Goal: Find contact information: Find contact information

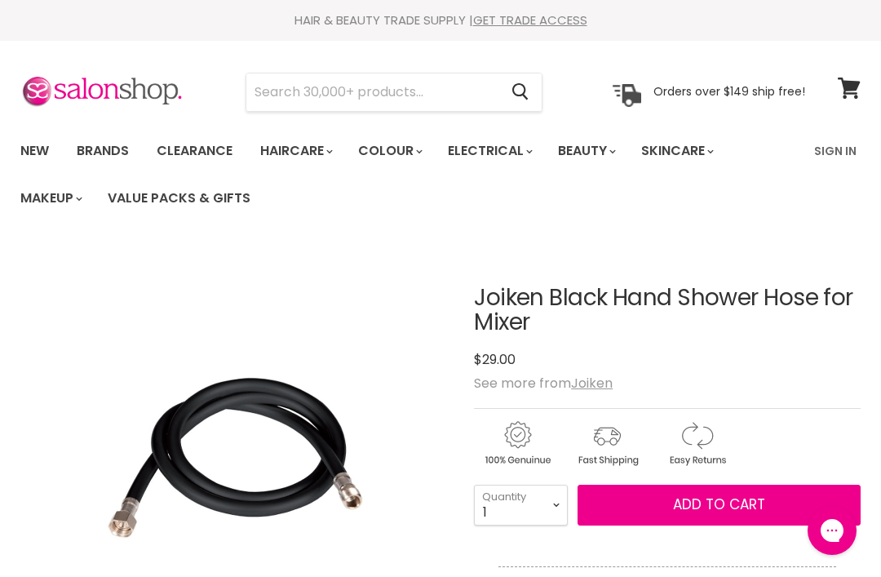
click at [778, 383] on div "See more from Joiken" at bounding box center [667, 382] width 387 height 15
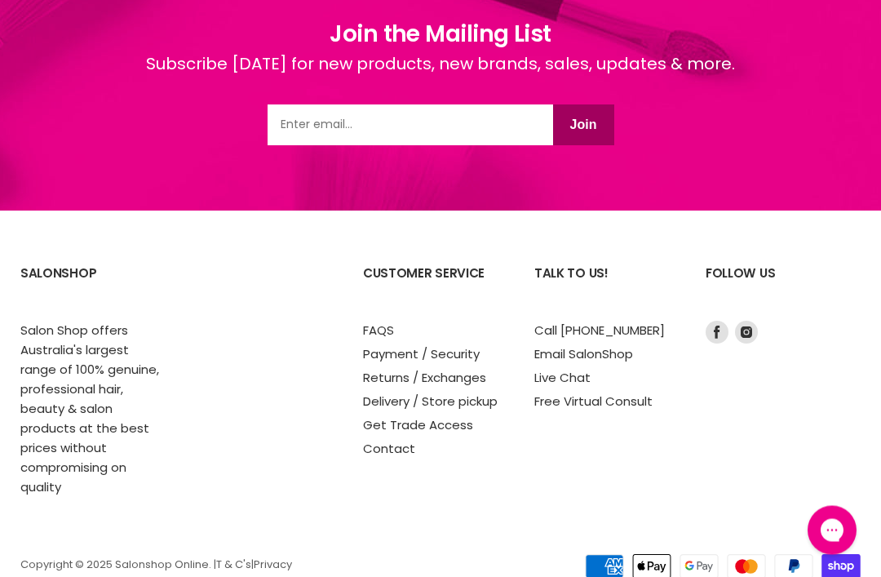
scroll to position [2231, 0]
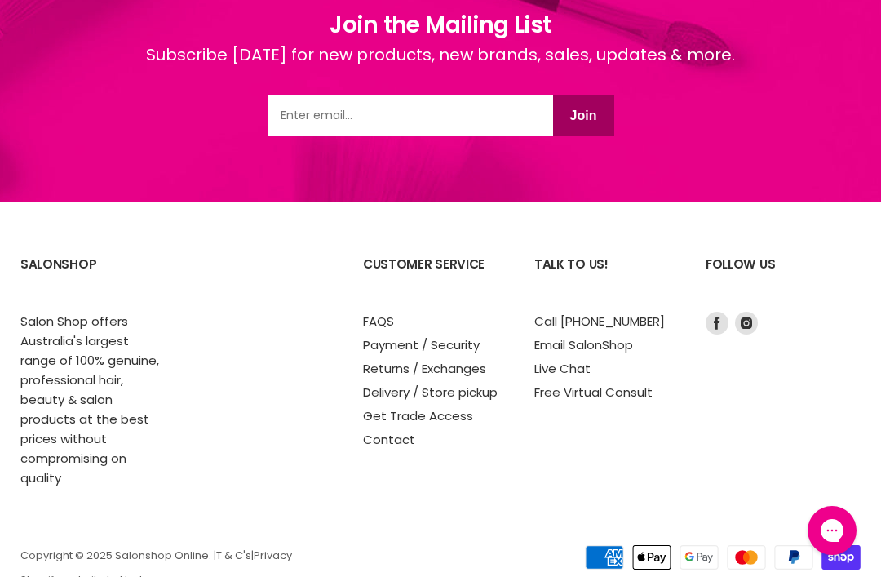
click at [389, 431] on link "Contact" at bounding box center [389, 439] width 52 height 17
